Goal: Task Accomplishment & Management: Complete application form

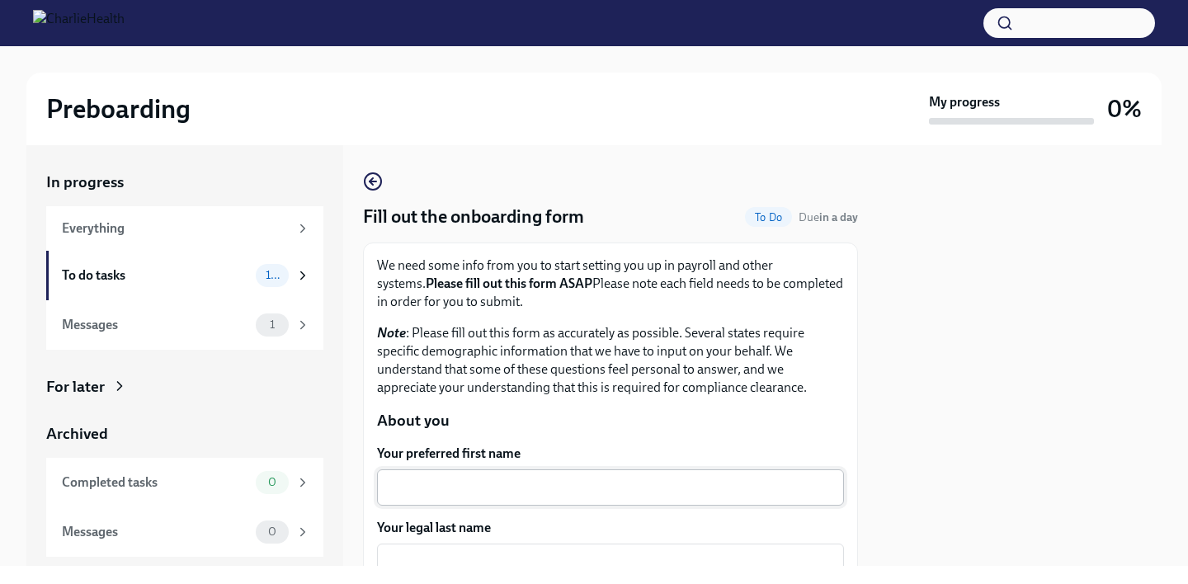
click at [560, 503] on div "x ​" at bounding box center [610, 487] width 467 height 36
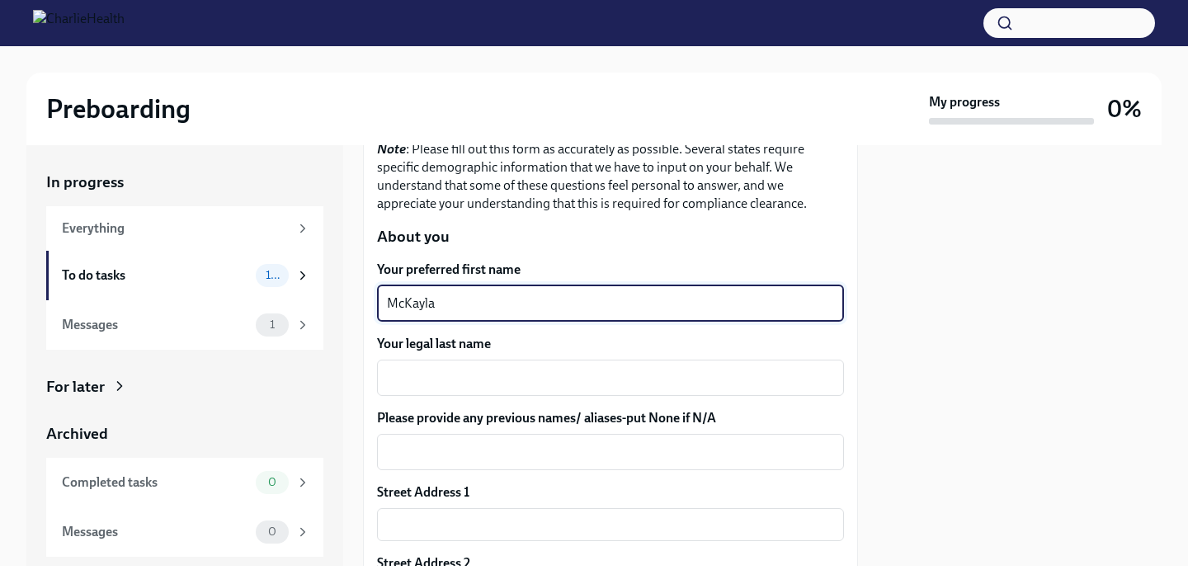
scroll to position [200, 0]
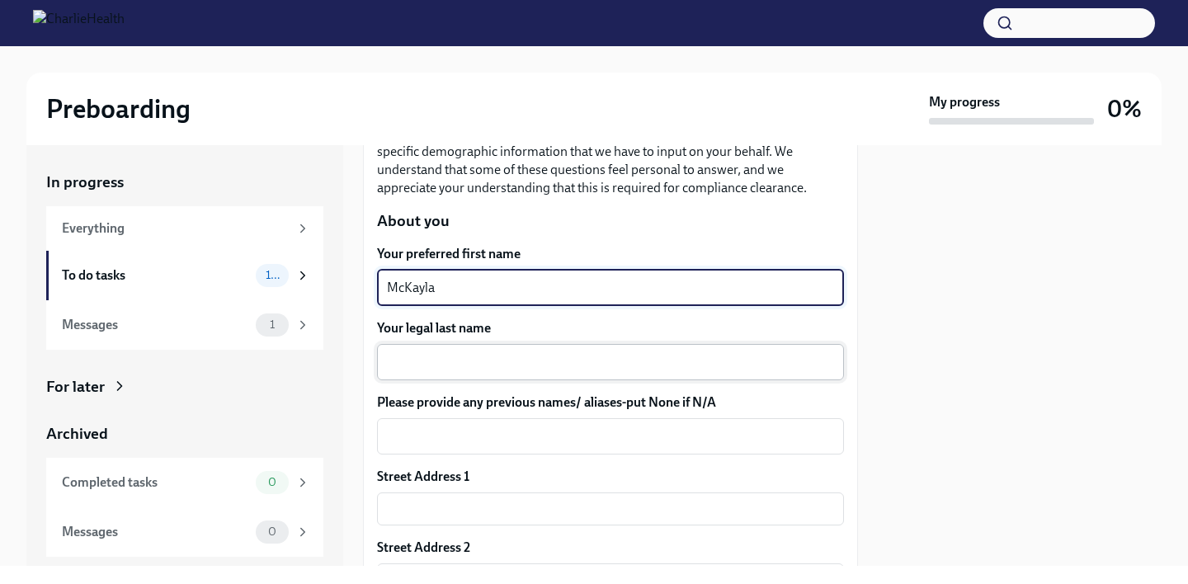
type textarea "McKayla"
click at [519, 352] on textarea "Your legal last name" at bounding box center [610, 362] width 447 height 20
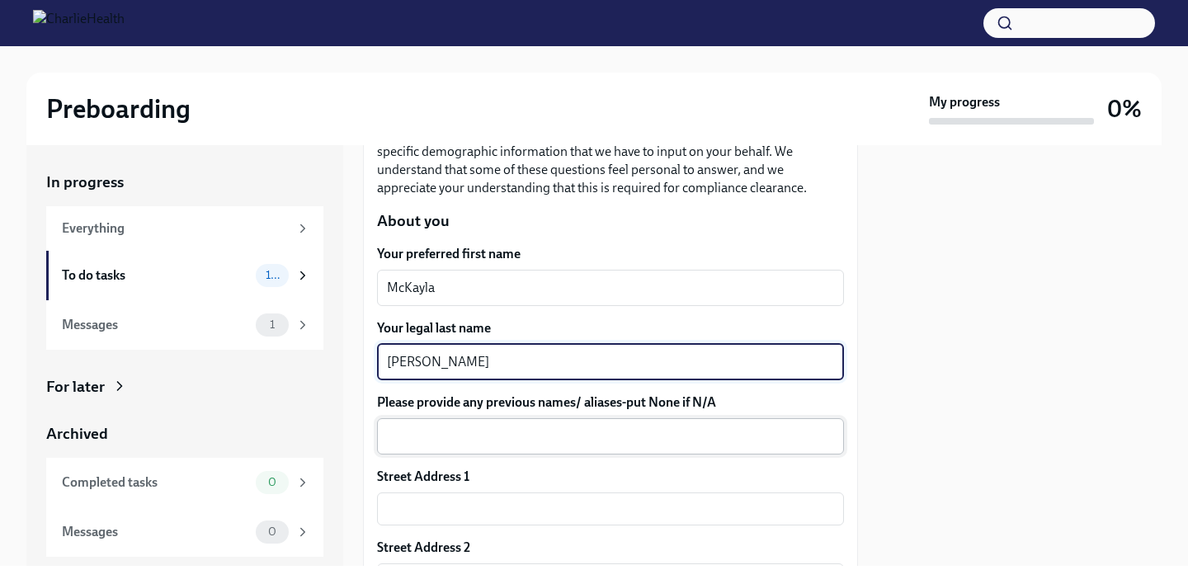
type textarea "[PERSON_NAME]"
click at [508, 427] on textarea "Please provide any previous names/ aliases-put None if N/A" at bounding box center [610, 437] width 447 height 20
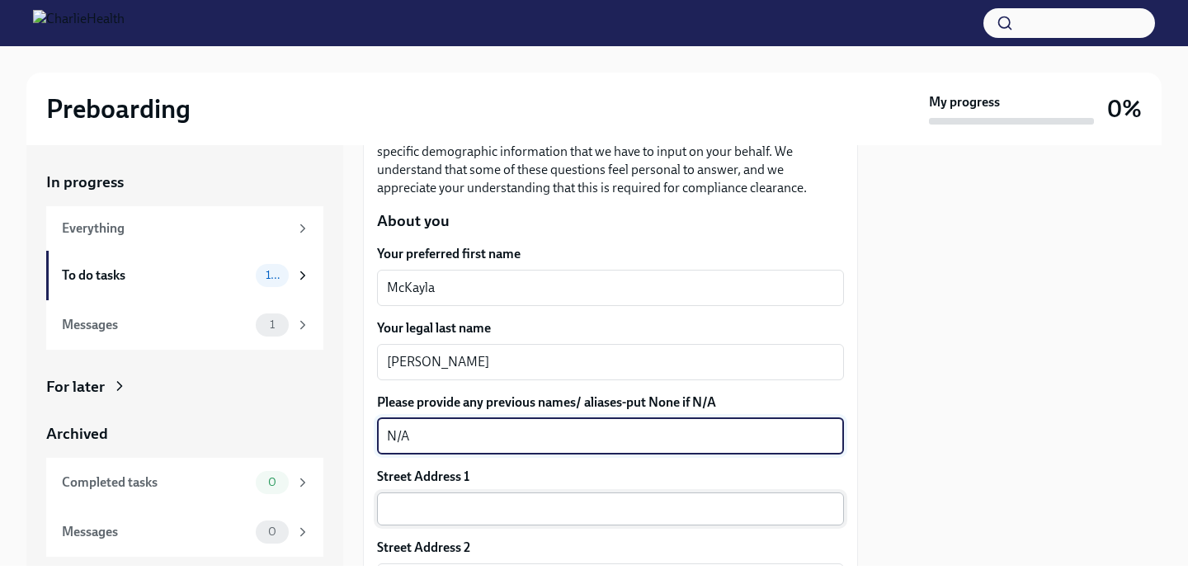
type textarea "N/A"
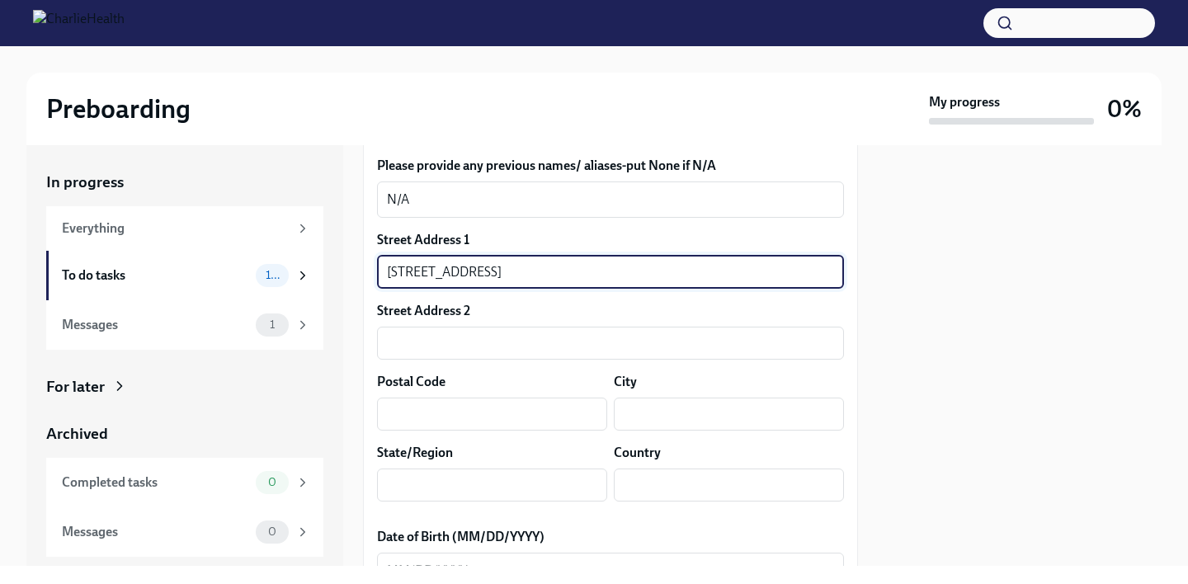
scroll to position [441, 0]
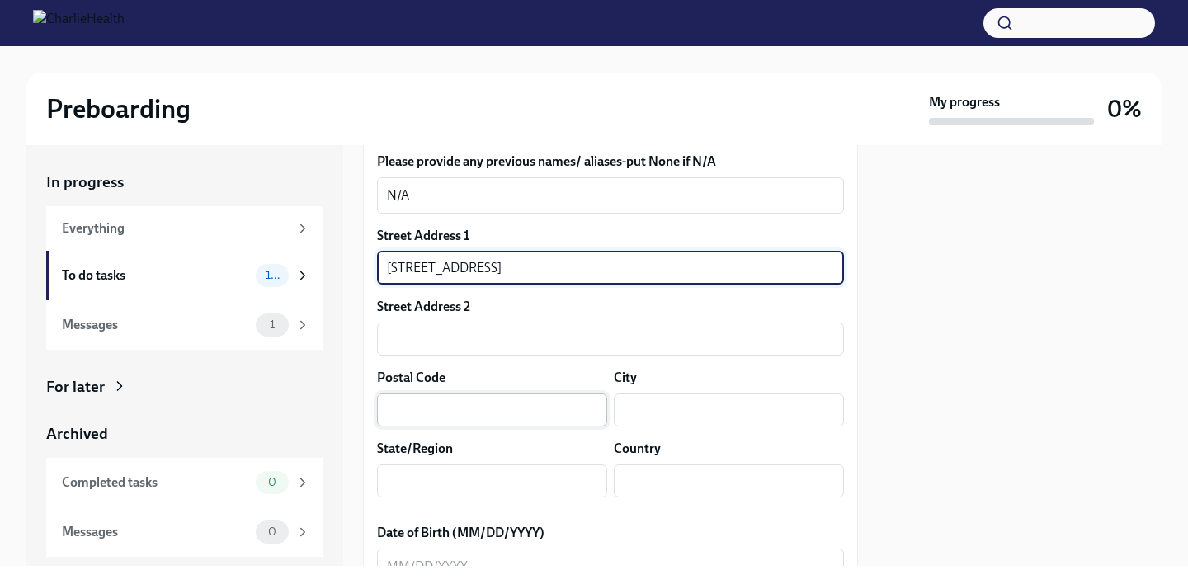
type input "[STREET_ADDRESS]"
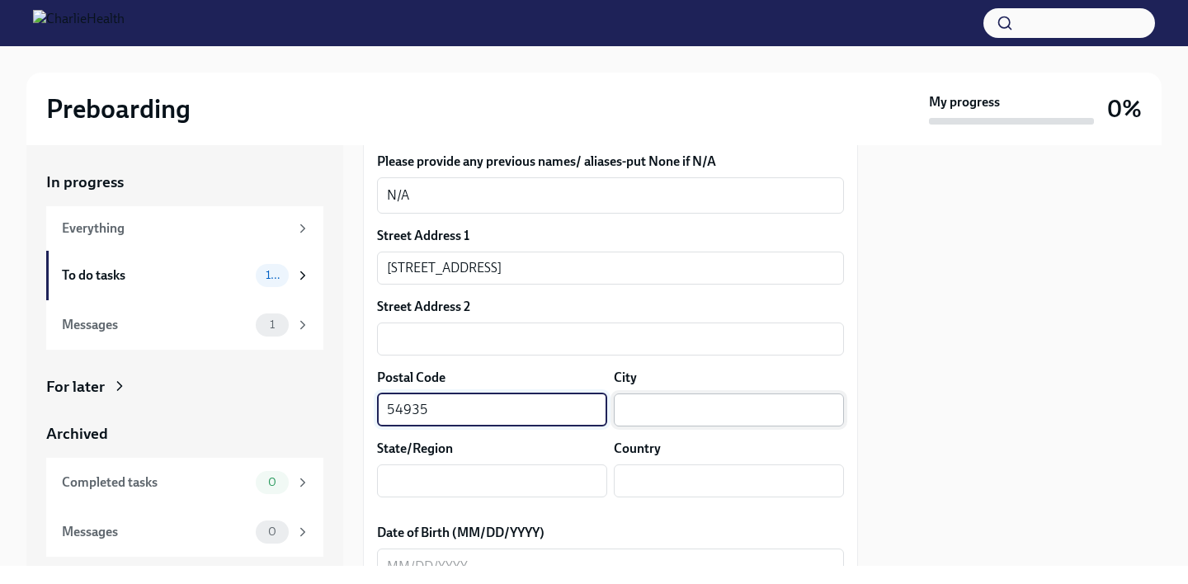
type input "54935"
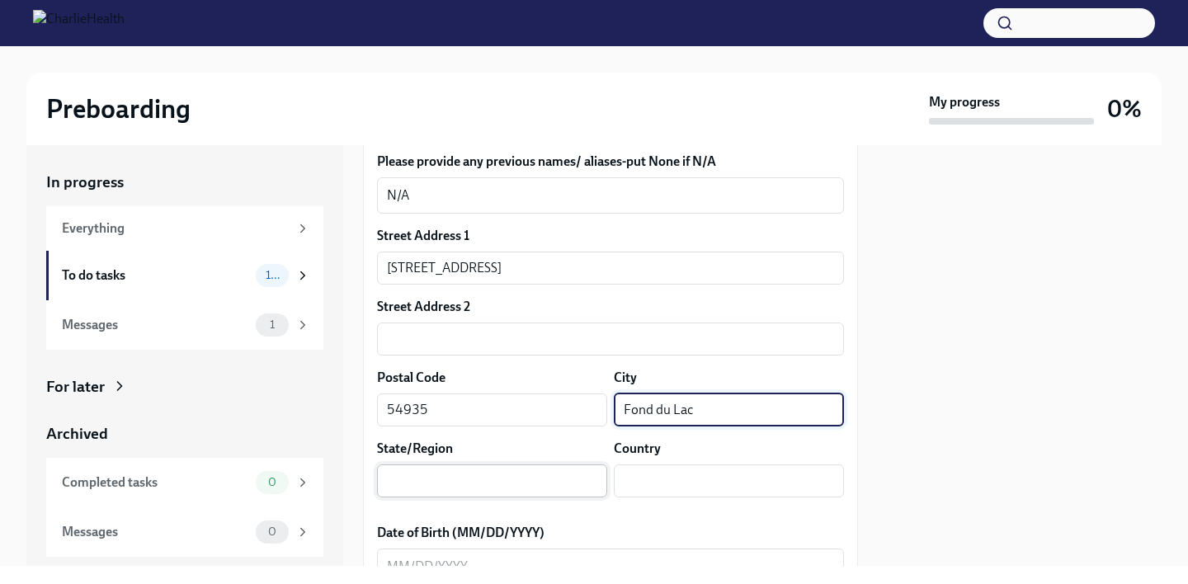
type input "Fond du Lac"
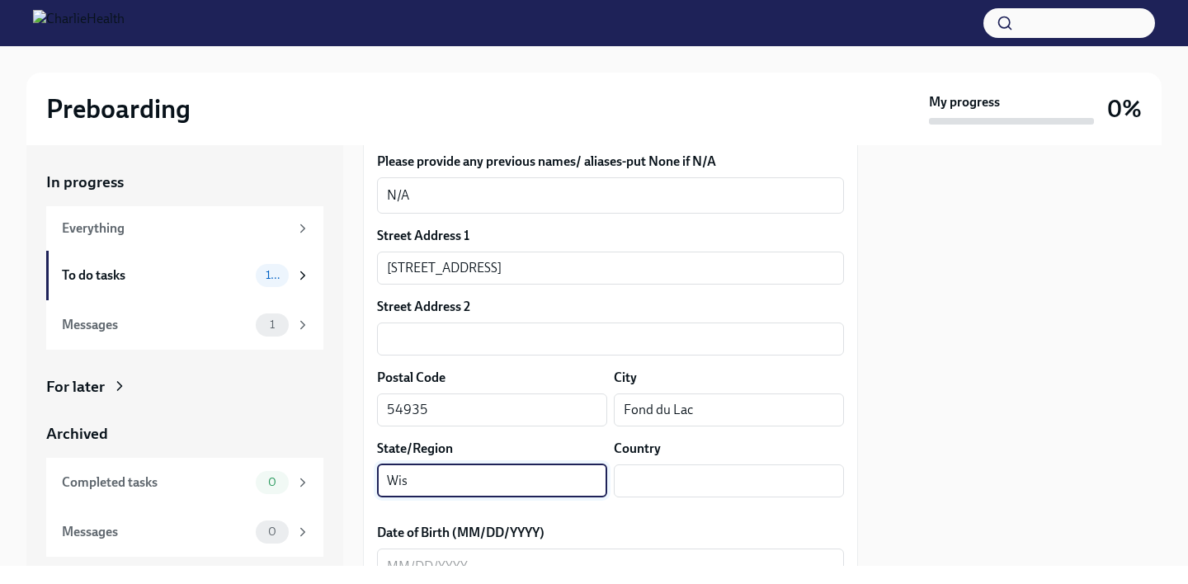
click at [596, 481] on input "Wis" at bounding box center [492, 480] width 230 height 33
type input "[US_STATE]"
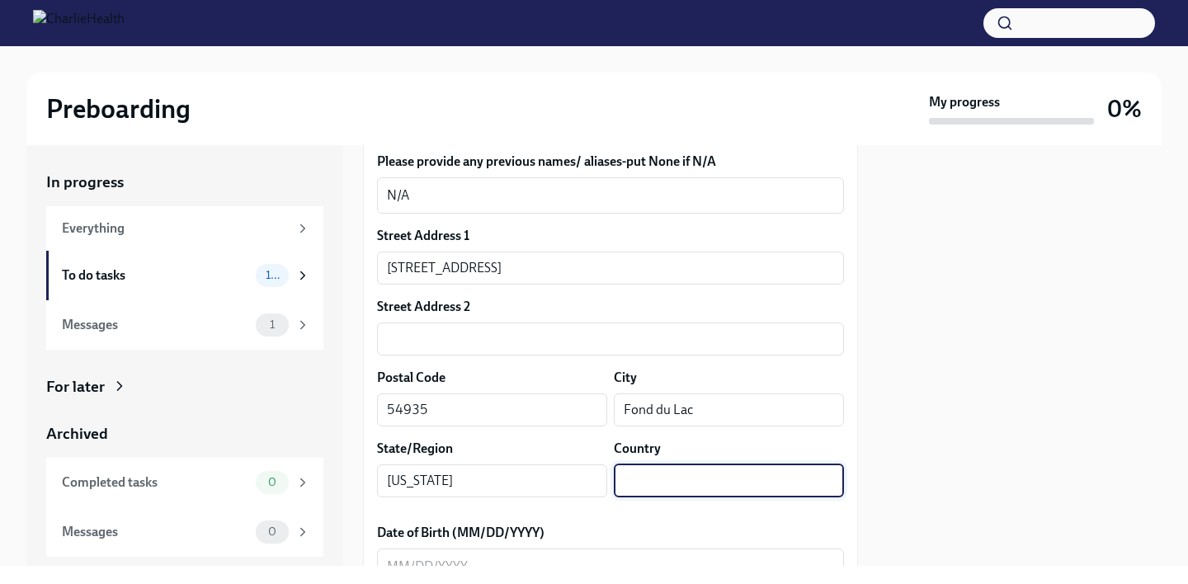
click at [815, 483] on input "text" at bounding box center [729, 480] width 230 height 33
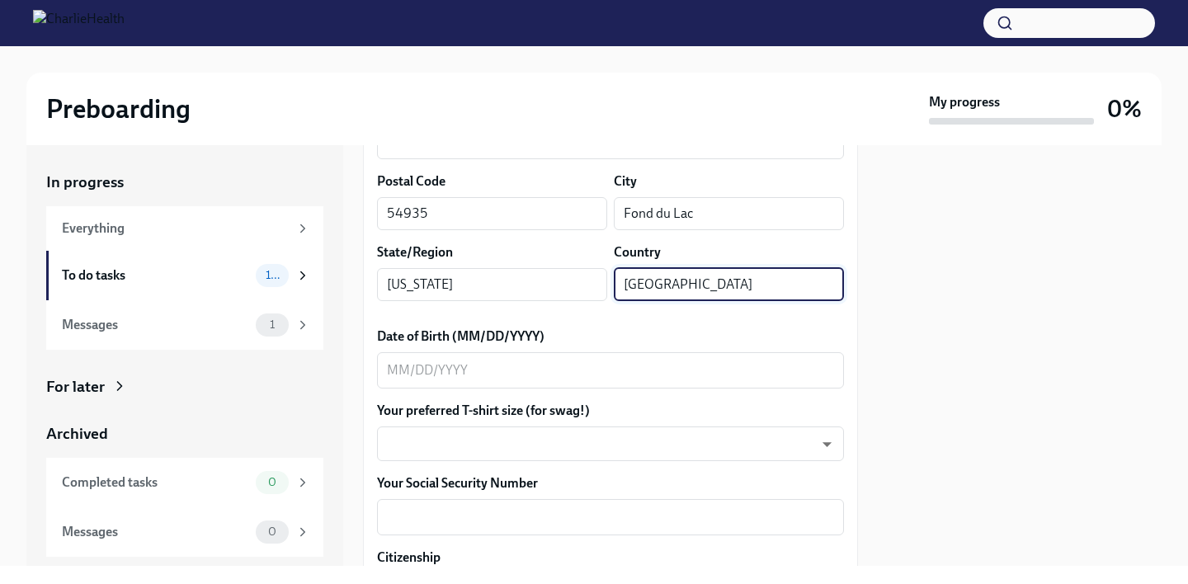
scroll to position [644, 0]
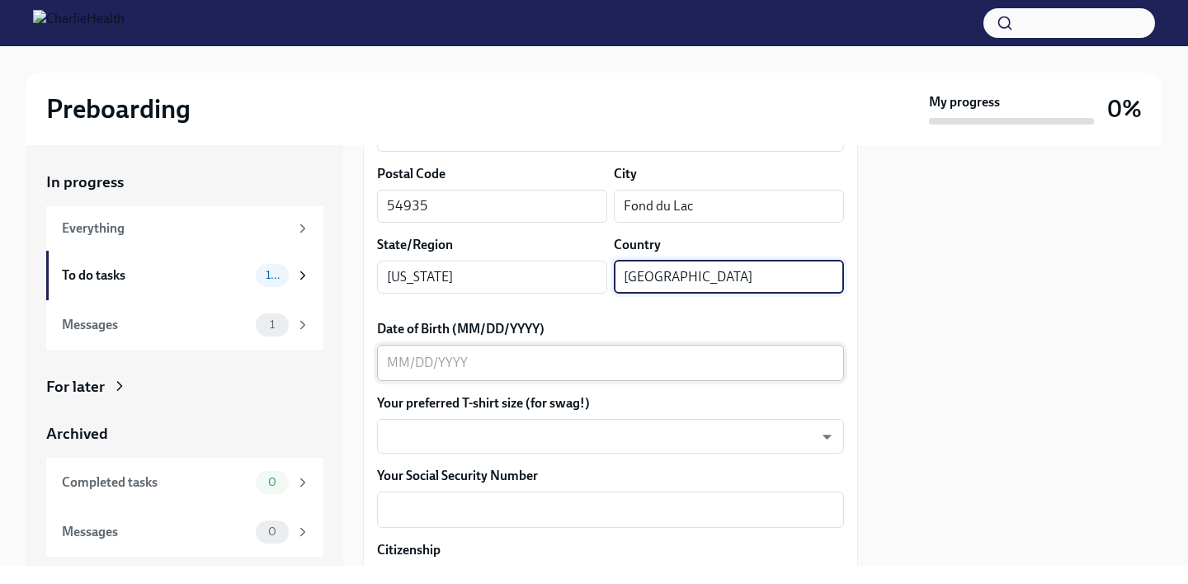
type input "[GEOGRAPHIC_DATA]"
click at [513, 370] on textarea "Date of Birth (MM/DD/YYYY)" at bounding box center [610, 363] width 447 height 20
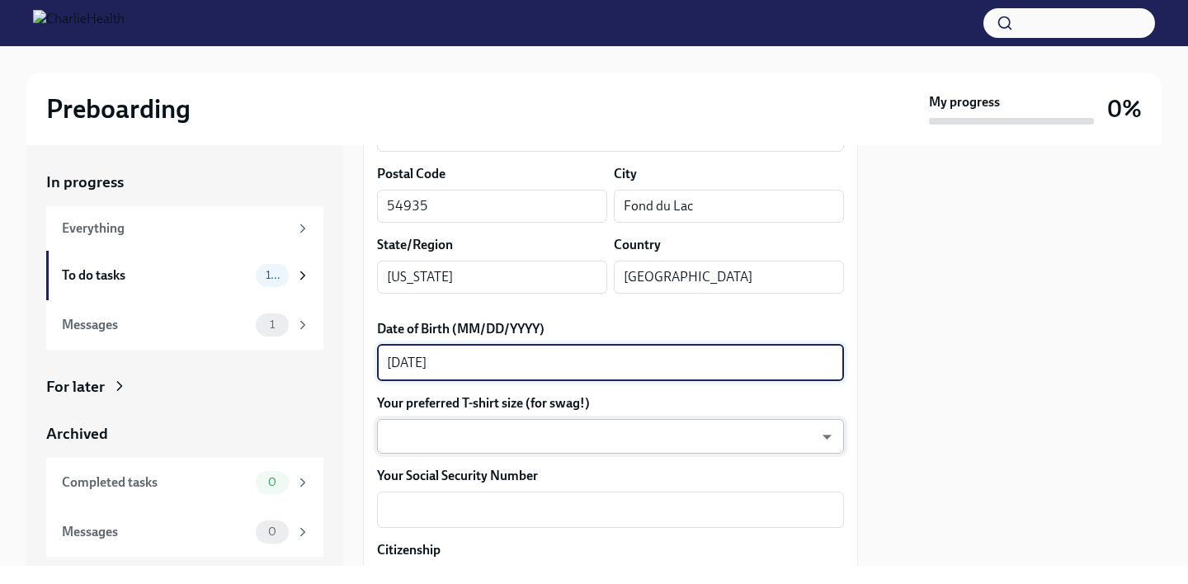
type textarea "[DATE]"
click at [475, 424] on body "Preboarding My progress 0% In progress Everything To do tasks 10 Messages 1 For…" at bounding box center [594, 292] width 1188 height 584
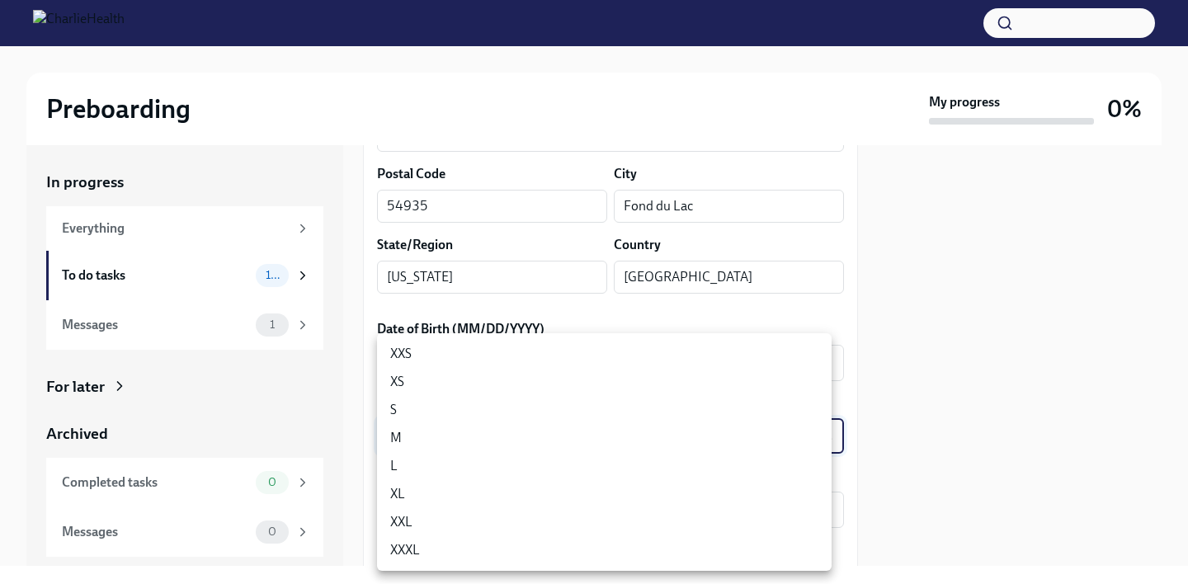
click at [455, 488] on li "XL" at bounding box center [604, 494] width 455 height 28
type input "tefiUEqpP"
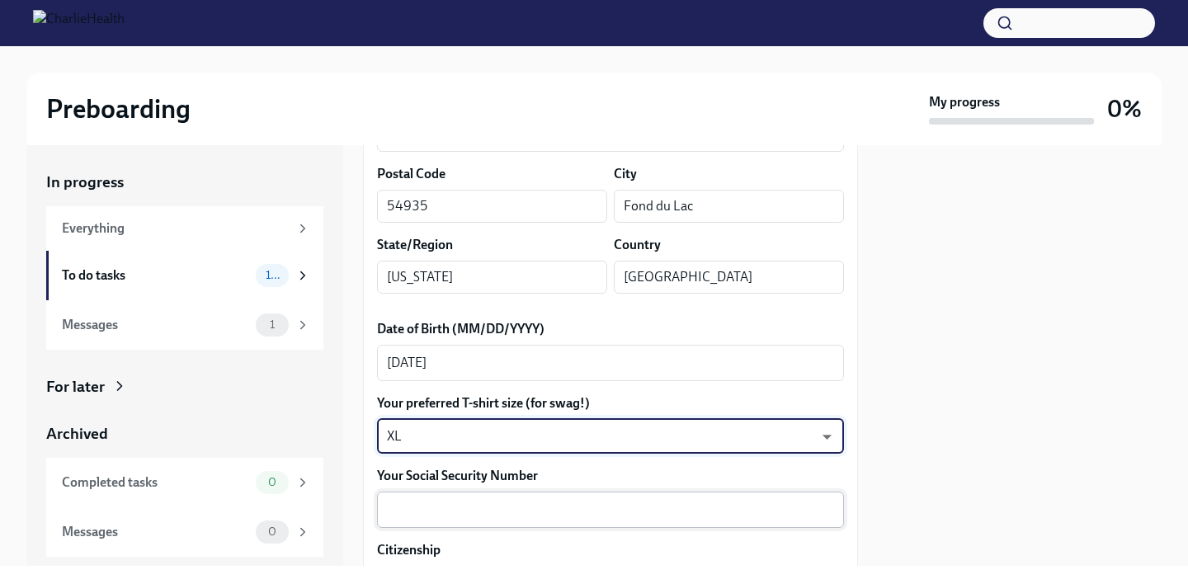
click at [453, 506] on textarea "Your Social Security Number" at bounding box center [610, 510] width 447 height 20
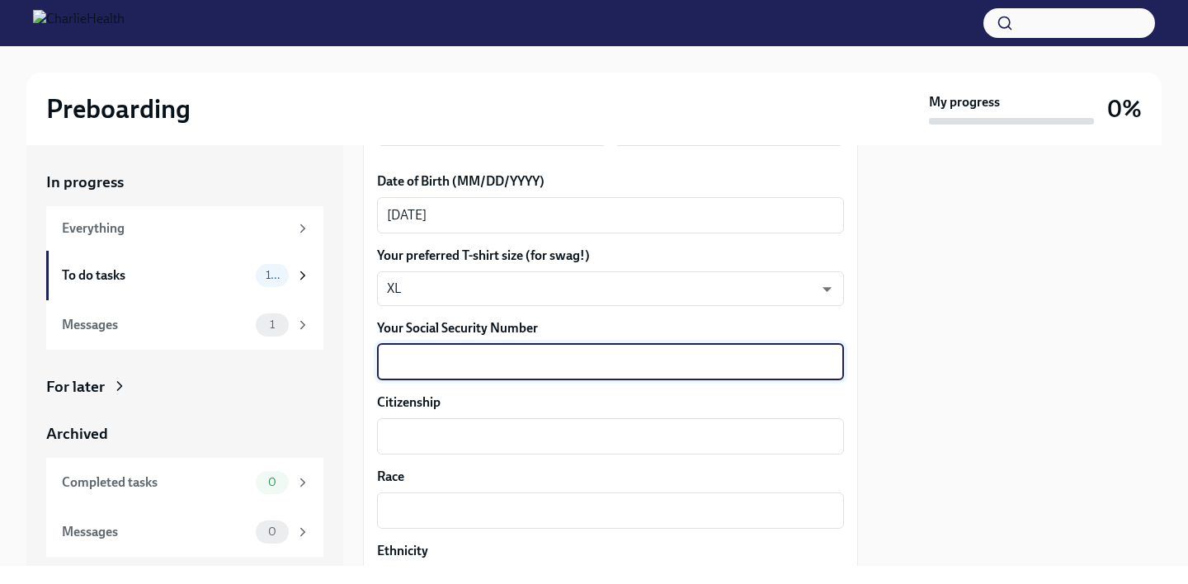
scroll to position [795, 0]
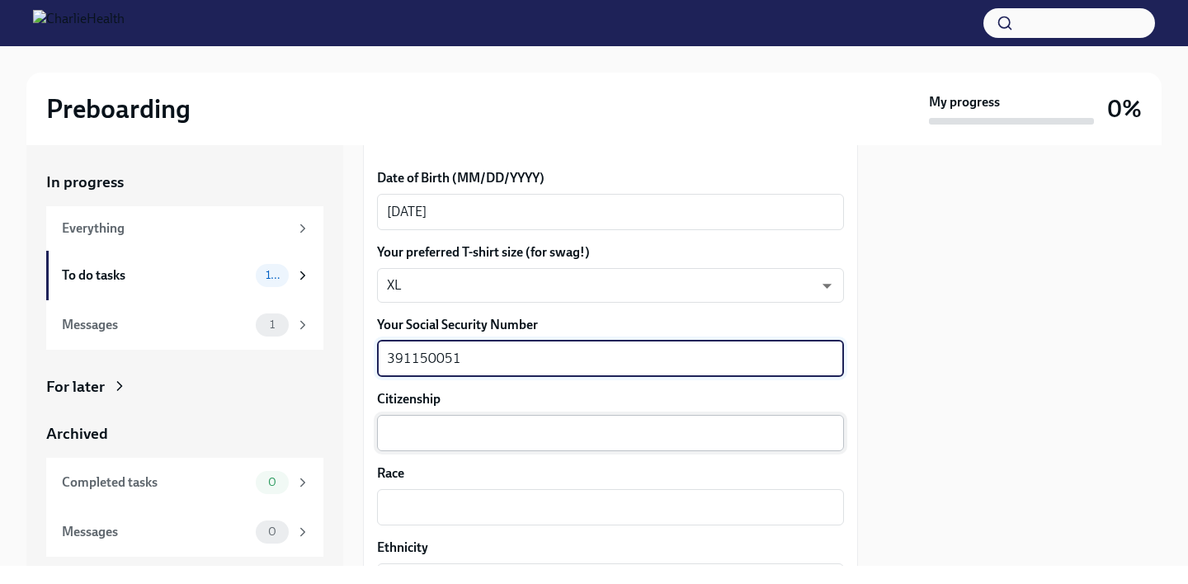
type textarea "391150051"
click at [761, 429] on textarea "Citizenship" at bounding box center [610, 433] width 447 height 20
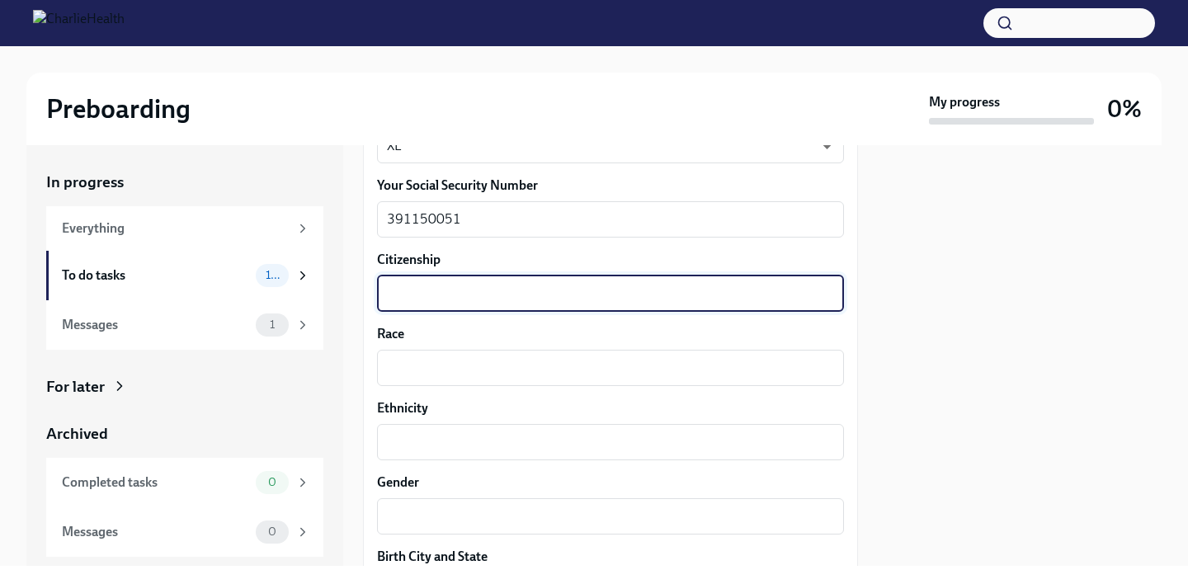
scroll to position [931, 0]
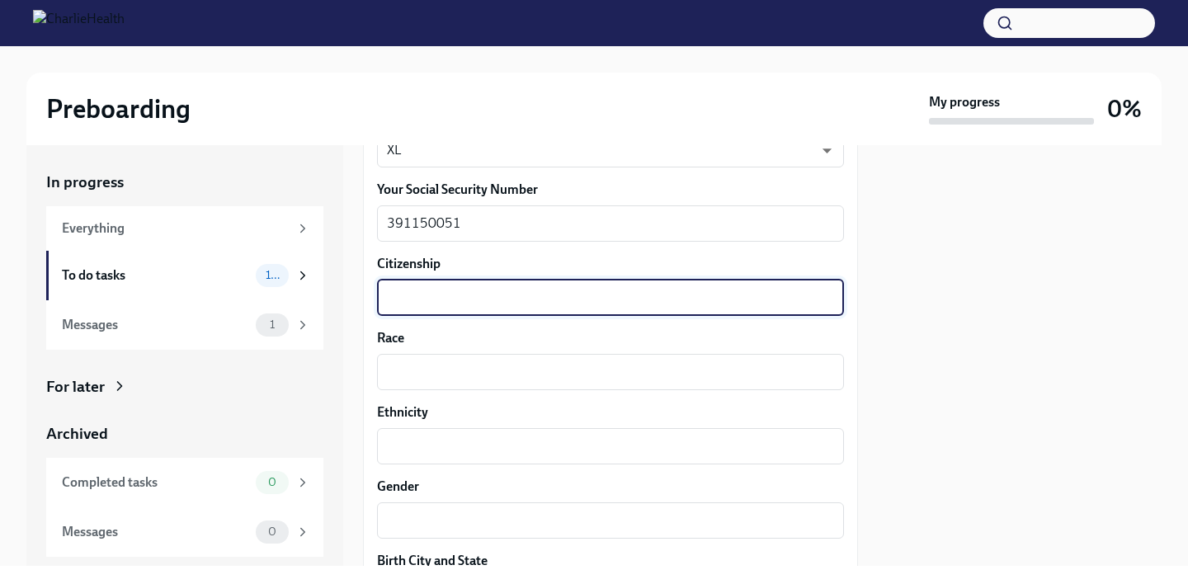
click at [431, 295] on textarea "Citizenship" at bounding box center [610, 298] width 447 height 20
click at [489, 301] on textarea "Citizenship" at bounding box center [610, 298] width 447 height 20
type textarea "U.S. Citizen"
click at [465, 368] on textarea "Race" at bounding box center [610, 372] width 447 height 20
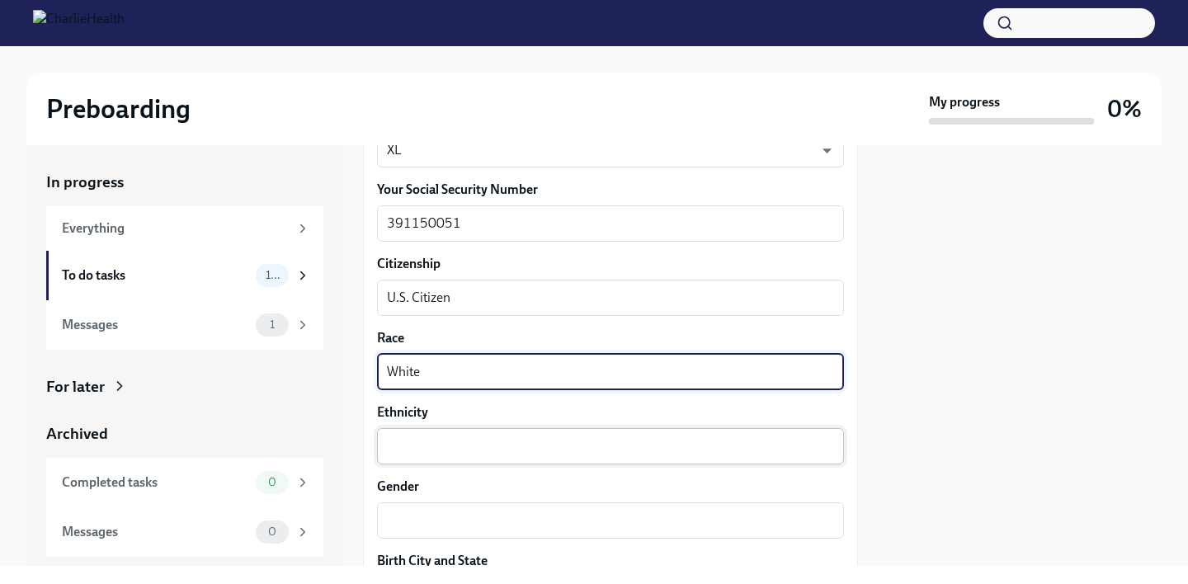
type textarea "White"
click at [433, 451] on textarea "Ethnicity" at bounding box center [610, 446] width 447 height 20
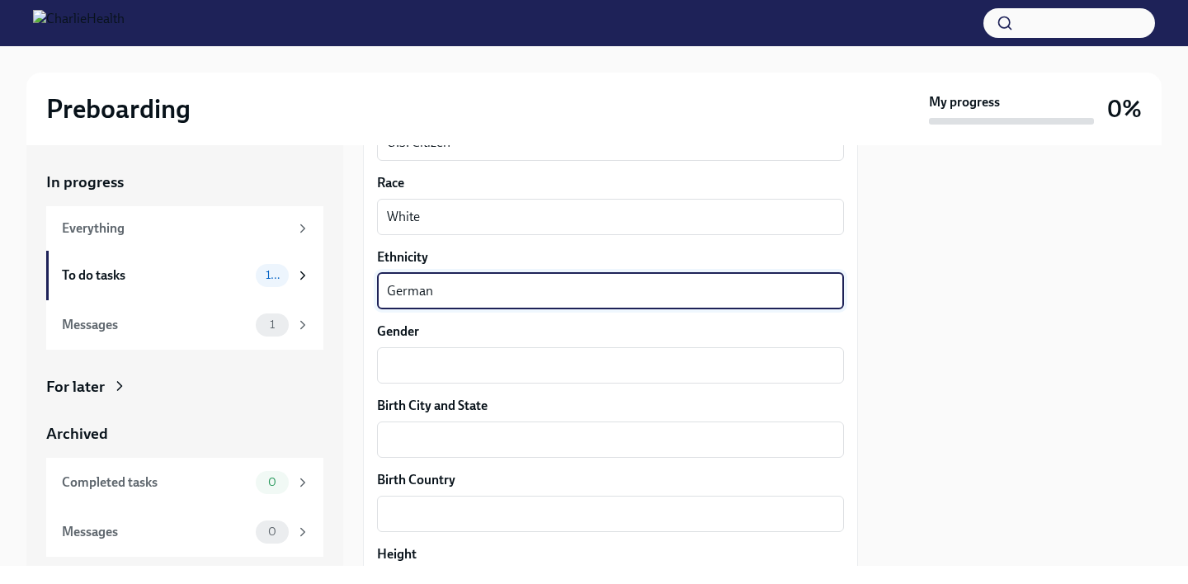
scroll to position [1094, 0]
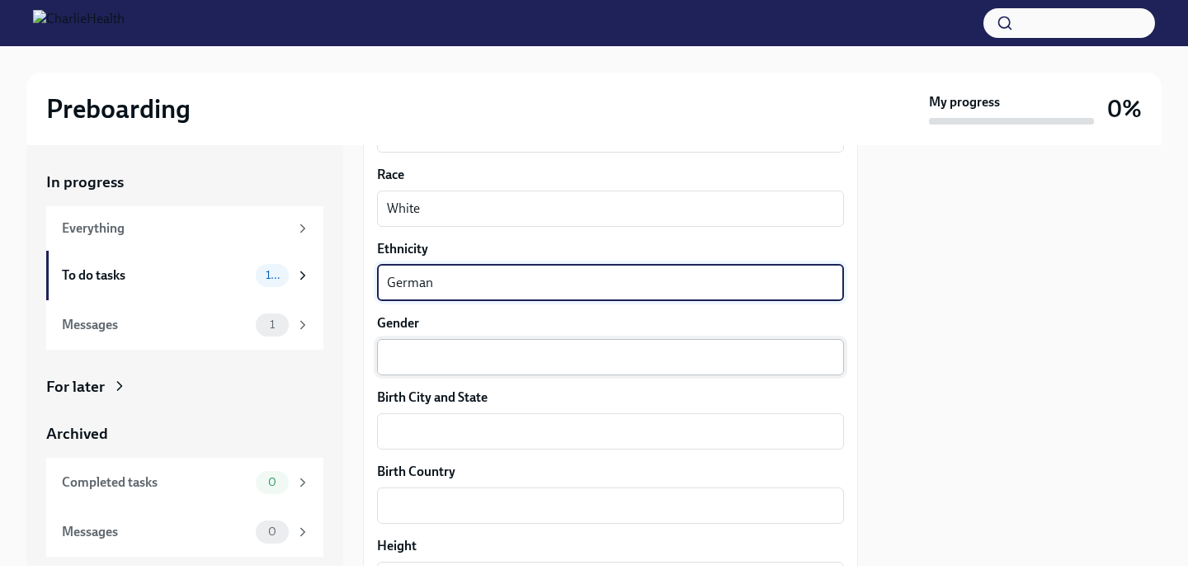
type textarea "German"
click at [591, 340] on div "x ​" at bounding box center [610, 357] width 467 height 36
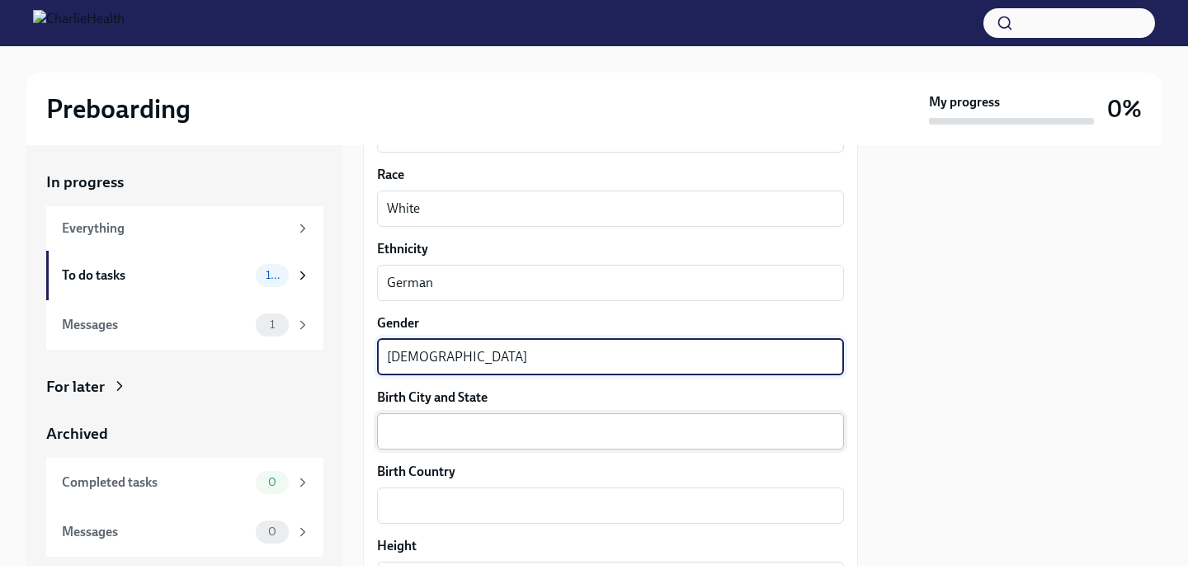
type textarea "[DEMOGRAPHIC_DATA]"
click at [576, 432] on textarea "Birth City and State" at bounding box center [610, 432] width 447 height 20
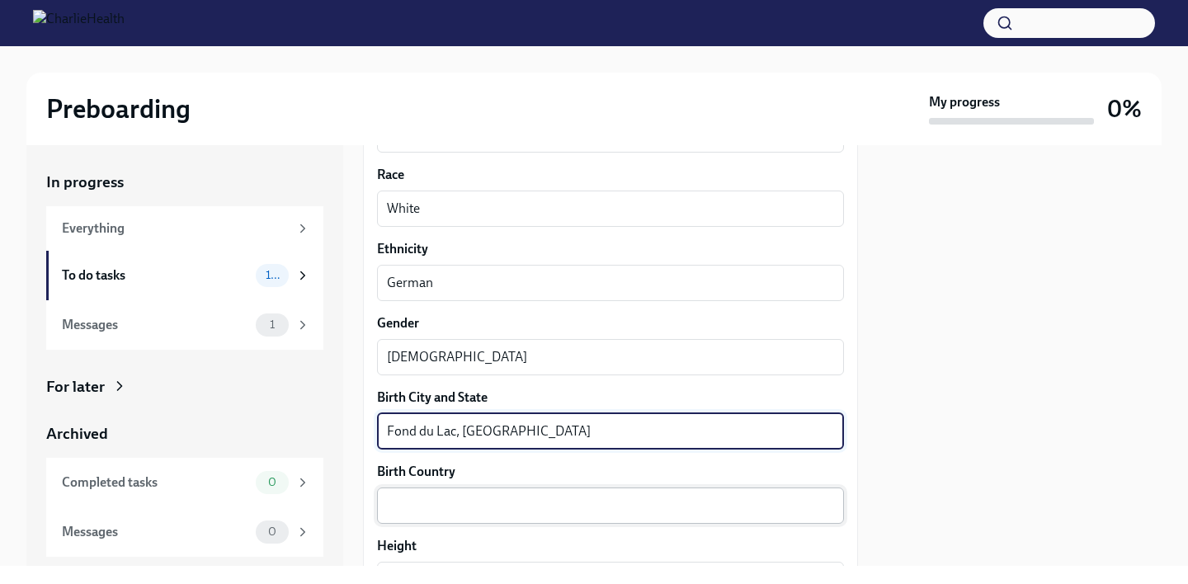
type textarea "Fond du Lac, [GEOGRAPHIC_DATA]"
click at [527, 512] on textarea "Birth Country" at bounding box center [610, 506] width 447 height 20
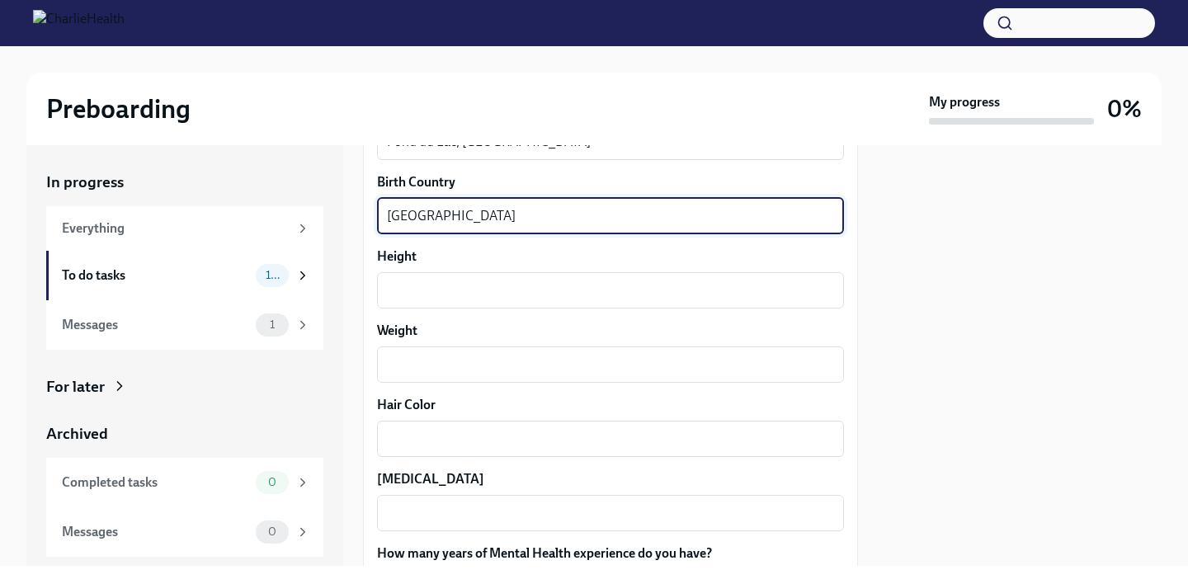
scroll to position [1310, 0]
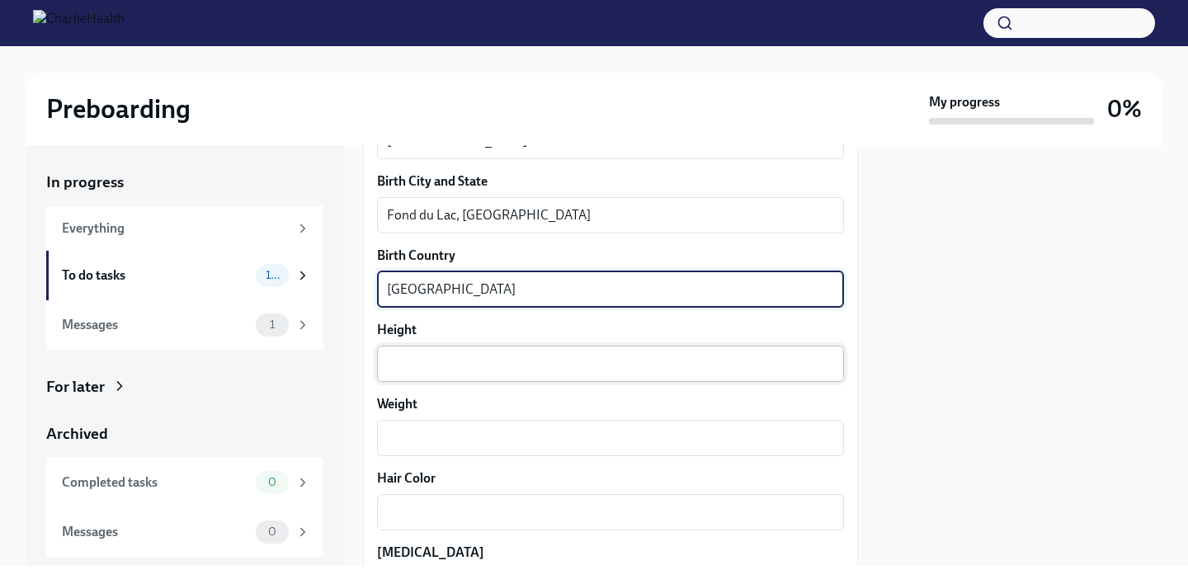
type textarea "[GEOGRAPHIC_DATA]"
click at [622, 367] on textarea "Height" at bounding box center [610, 364] width 447 height 20
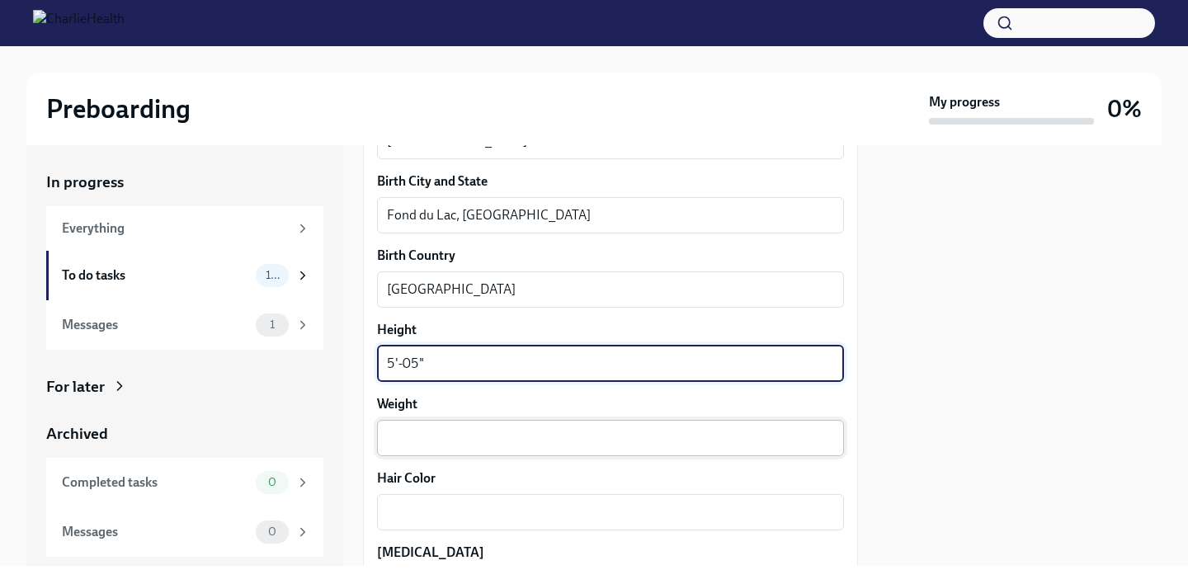
type textarea "5'-05""
click at [538, 431] on textarea "Weight" at bounding box center [610, 438] width 447 height 20
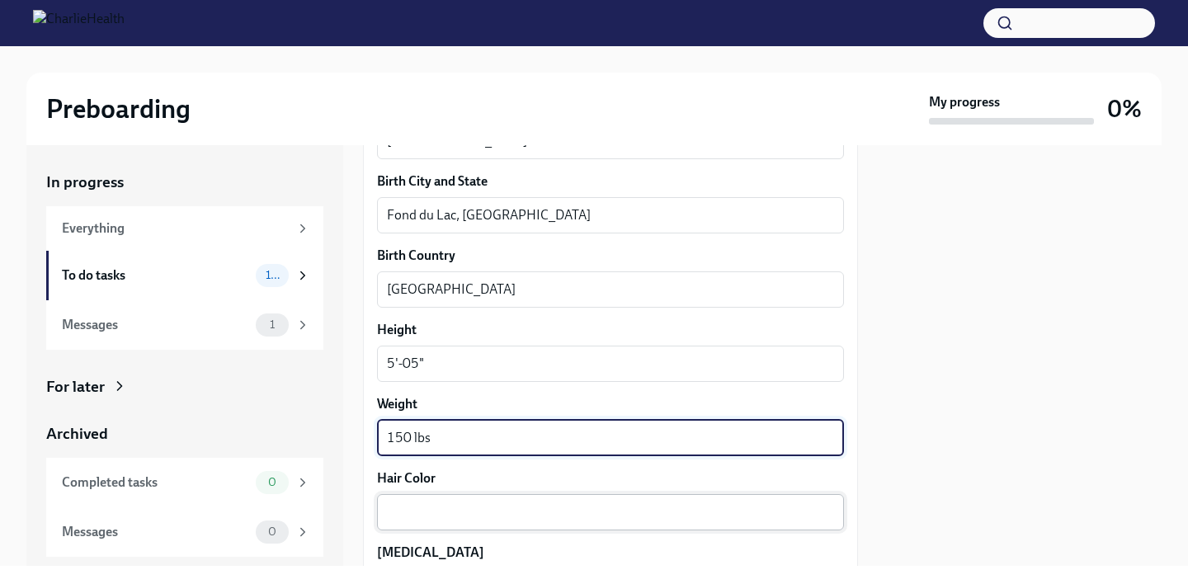
type textarea "150 lbs"
click at [475, 509] on textarea "Hair Color" at bounding box center [610, 512] width 447 height 20
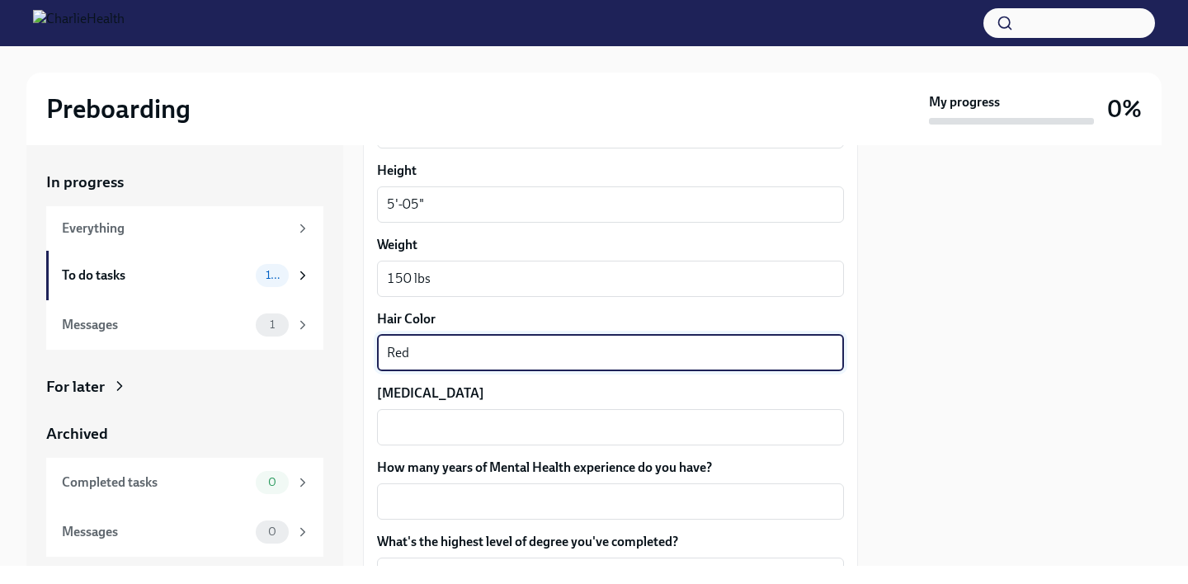
scroll to position [1481, 0]
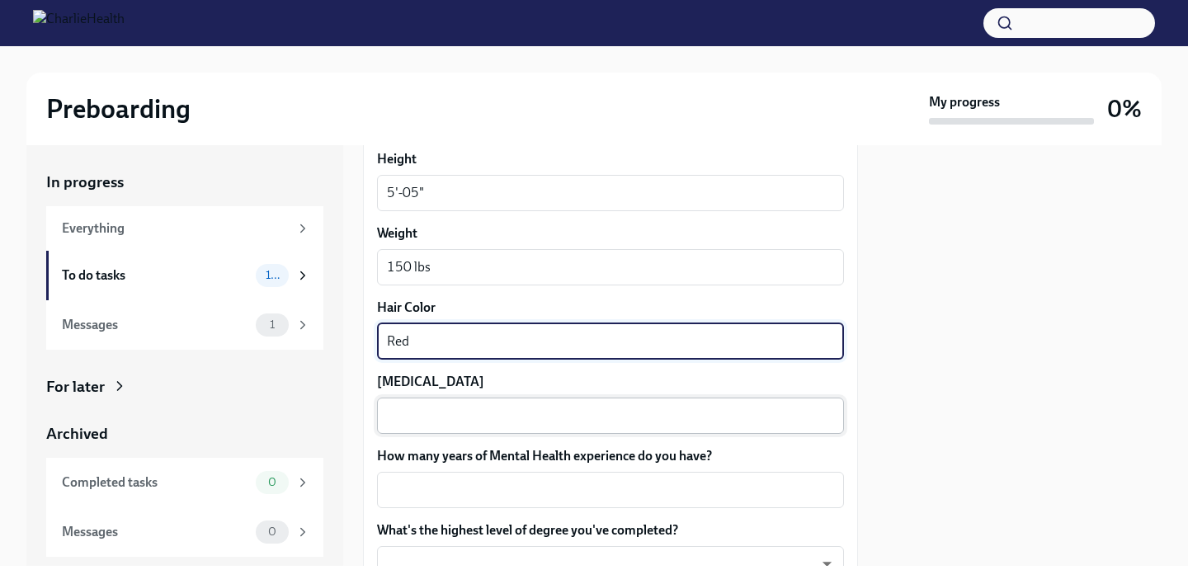
type textarea "Red"
click at [504, 413] on textarea "[MEDICAL_DATA]" at bounding box center [610, 416] width 447 height 20
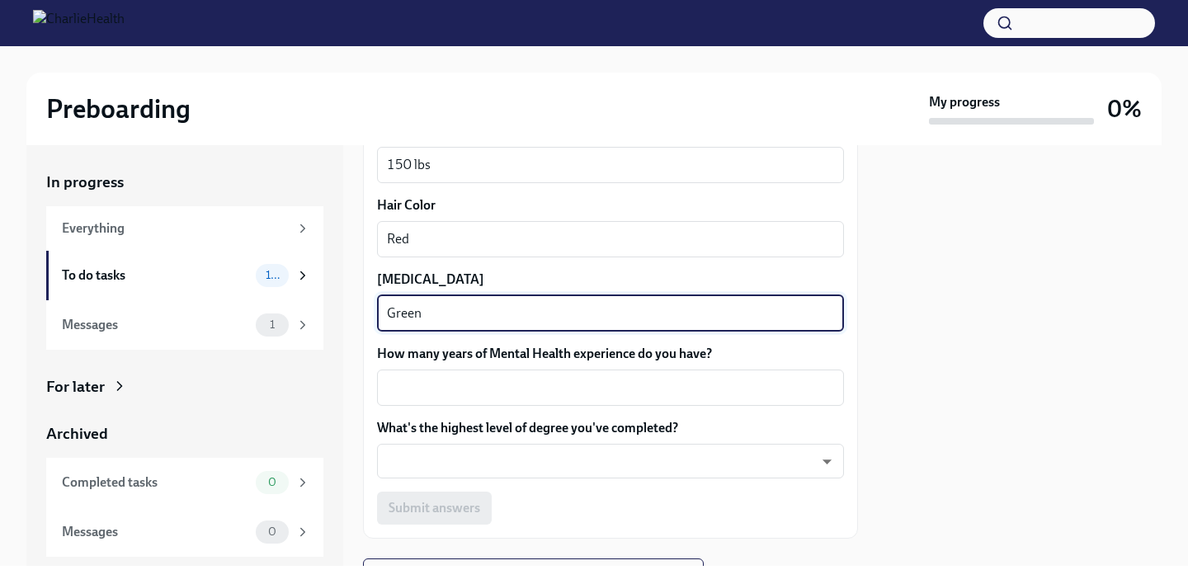
scroll to position [1591, 0]
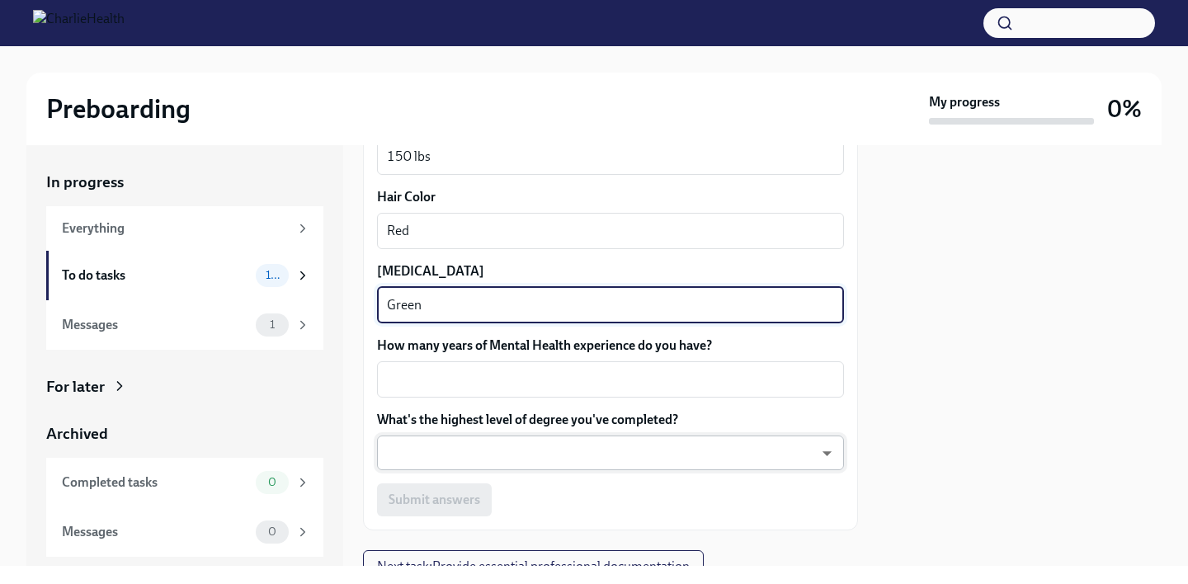
type textarea "Green"
click at [808, 459] on body "Preboarding My progress 0% In progress Everything To do tasks 10 Messages 1 For…" at bounding box center [594, 292] width 1188 height 584
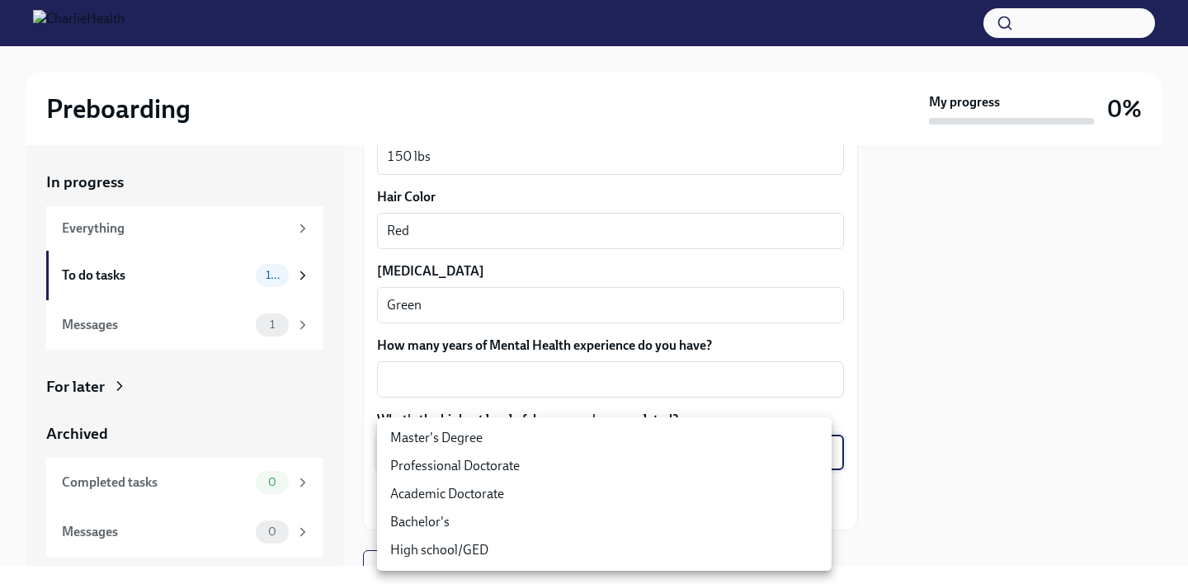
click at [749, 524] on li "Bachelor's" at bounding box center [604, 522] width 455 height 28
type input "oQxEXK86X"
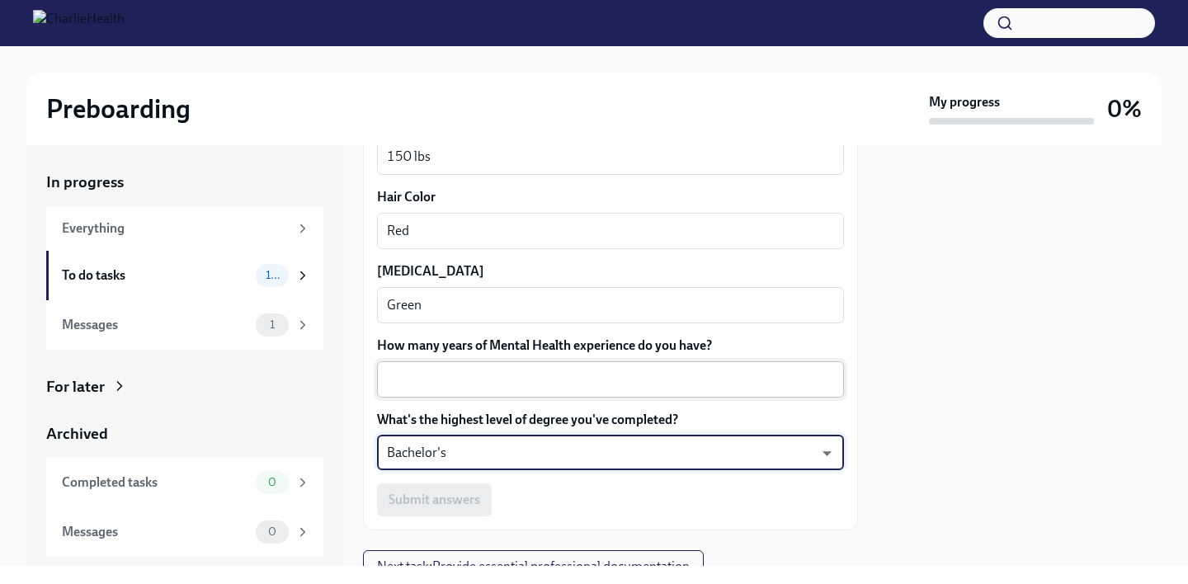
click at [711, 368] on div "x ​" at bounding box center [610, 379] width 467 height 36
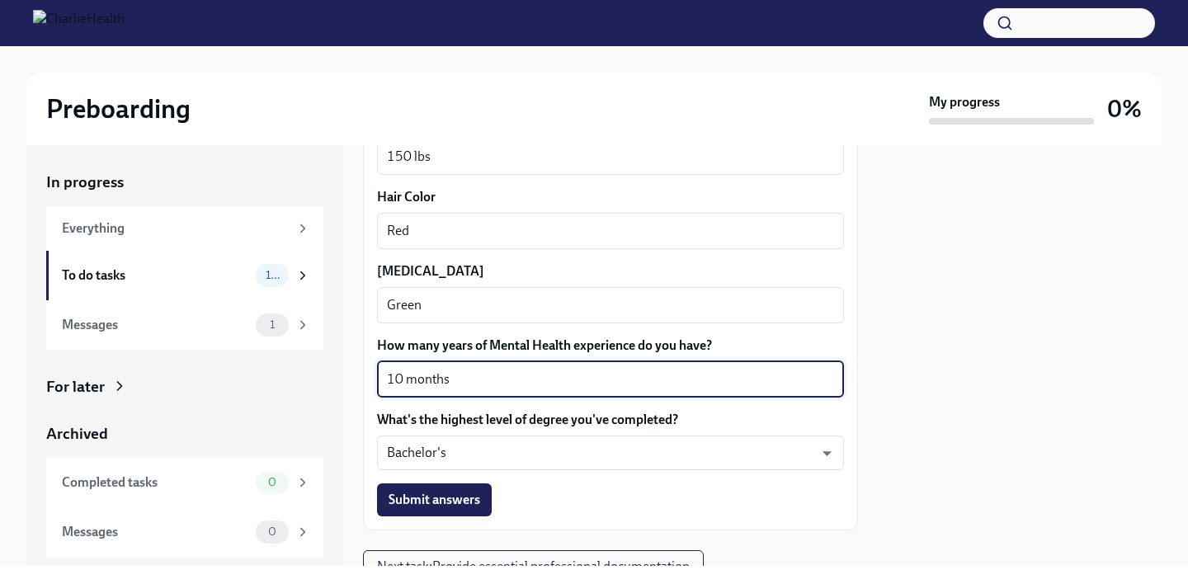
scroll to position [1661, 0]
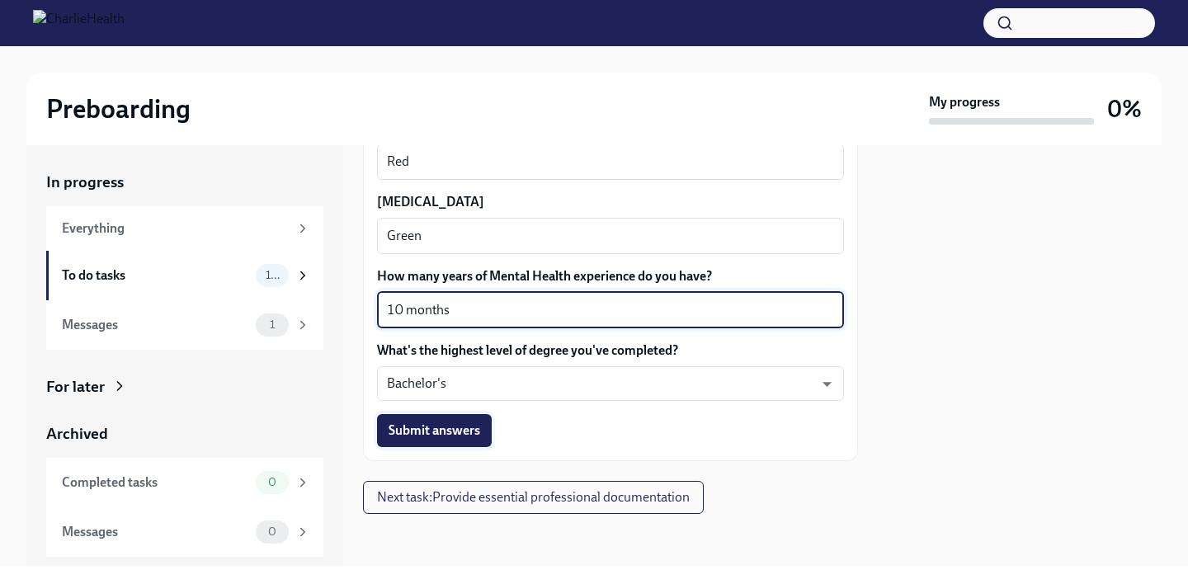
type textarea "10 months"
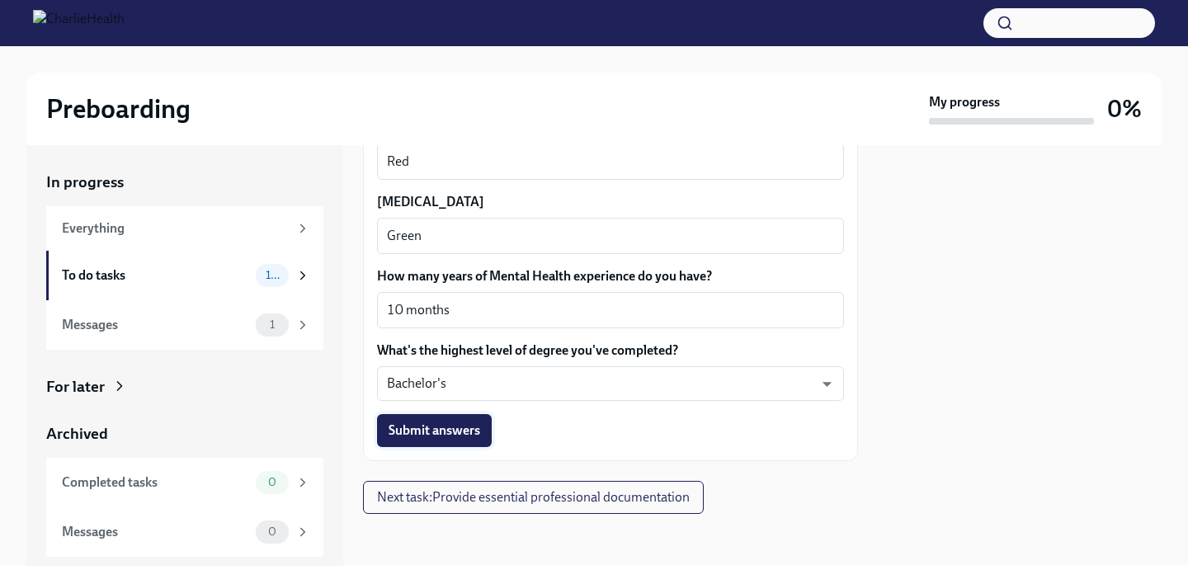
click at [475, 434] on span "Submit answers" at bounding box center [435, 430] width 92 height 17
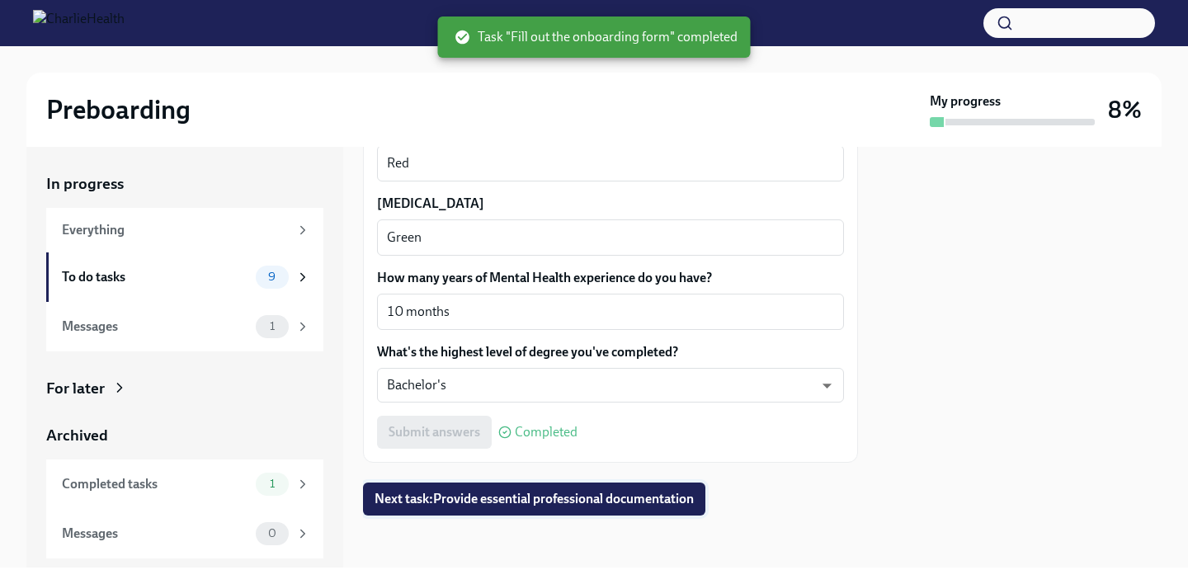
click at [629, 497] on span "Next task : Provide essential professional documentation" at bounding box center [534, 499] width 319 height 17
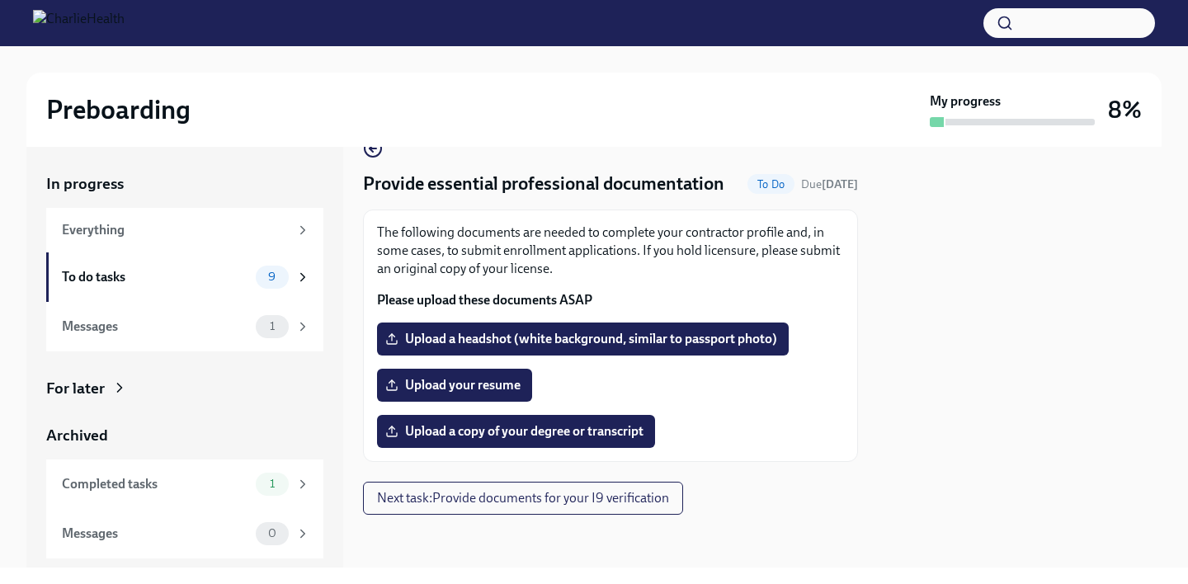
scroll to position [59, 0]
click at [644, 336] on span "Upload a headshot (white background, similar to passport photo)" at bounding box center [583, 339] width 389 height 17
click at [0, 0] on input "Upload a headshot (white background, similar to passport photo)" at bounding box center [0, 0] width 0 height 0
click at [600, 335] on span "Upload a headshot (white background, similar to passport photo)" at bounding box center [583, 339] width 389 height 17
click at [0, 0] on input "Upload a headshot (white background, similar to passport photo)" at bounding box center [0, 0] width 0 height 0
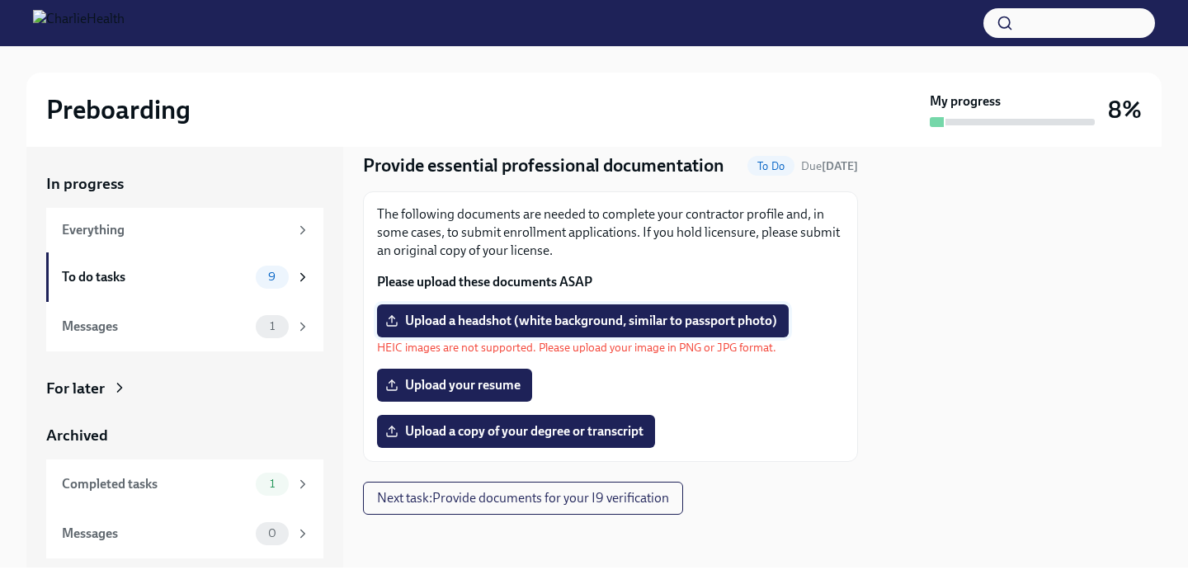
click at [505, 329] on span "Upload a headshot (white background, similar to passport photo)" at bounding box center [583, 321] width 389 height 17
click at [0, 0] on input "Upload a headshot (white background, similar to passport photo)" at bounding box center [0, 0] width 0 height 0
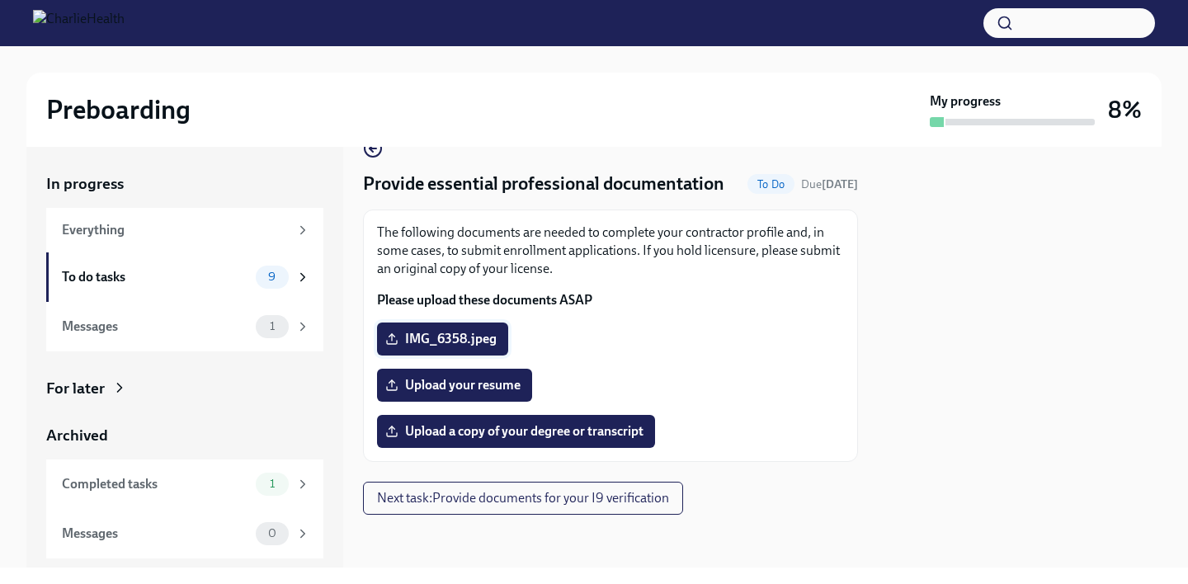
scroll to position [45, 0]
click at [494, 392] on span "Upload your resume" at bounding box center [455, 385] width 132 height 17
click at [0, 0] on input "Upload your resume" at bounding box center [0, 0] width 0 height 0
